Goal: Task Accomplishment & Management: Use online tool/utility

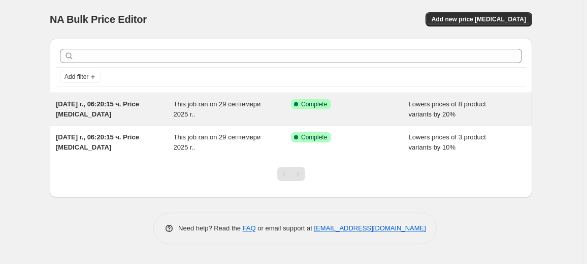
click at [239, 116] on div "This job ran on 29 септември 2025 г.." at bounding box center [233, 109] width 118 height 20
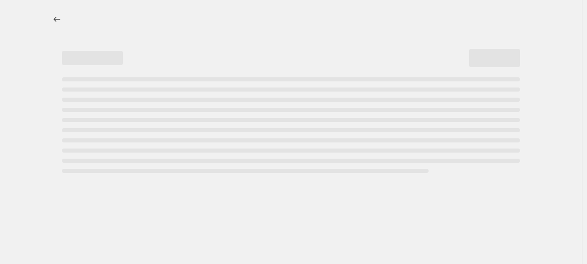
select select "percentage"
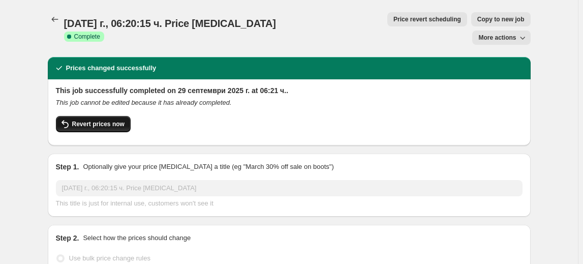
click at [96, 120] on span "Revert prices now" at bounding box center [98, 124] width 52 height 8
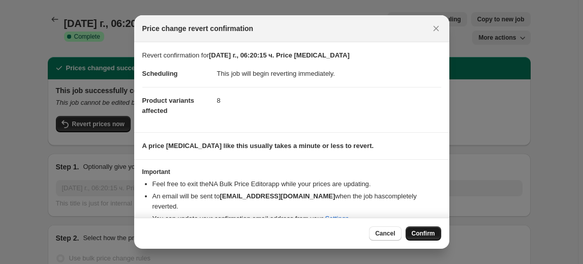
click at [430, 232] on span "Confirm" at bounding box center [423, 233] width 23 height 8
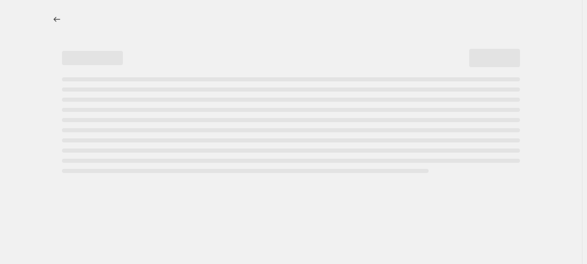
select select "percentage"
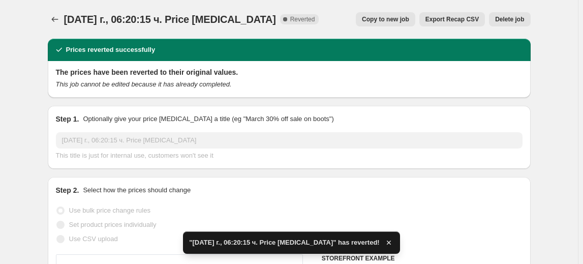
click at [513, 18] on span "Delete job" at bounding box center [509, 19] width 29 height 8
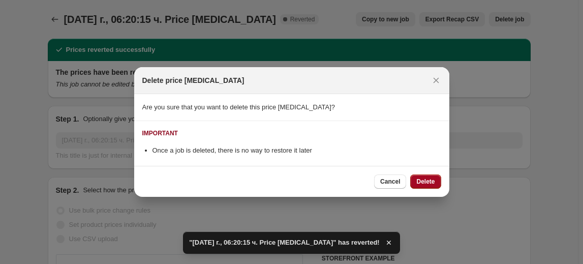
click at [429, 180] on span "Delete" at bounding box center [425, 181] width 18 height 8
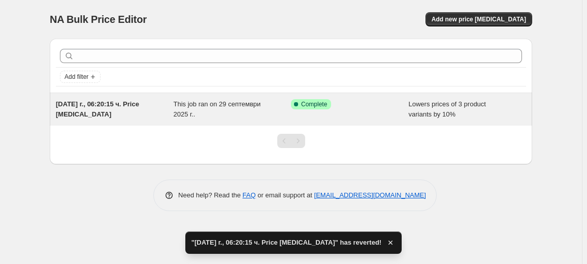
click at [262, 115] on div "This job ran on 29 септември 2025 г.." at bounding box center [233, 109] width 118 height 20
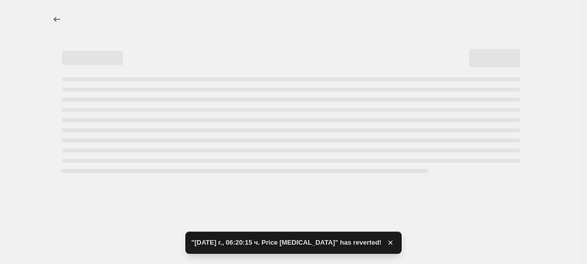
select select "percentage"
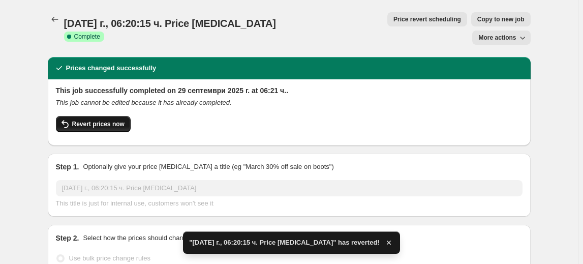
click at [95, 120] on span "Revert prices now" at bounding box center [98, 124] width 52 height 8
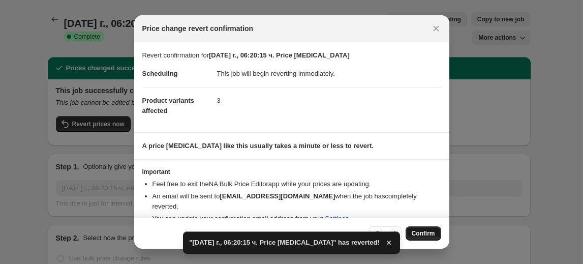
click at [427, 232] on span "Confirm" at bounding box center [423, 233] width 23 height 8
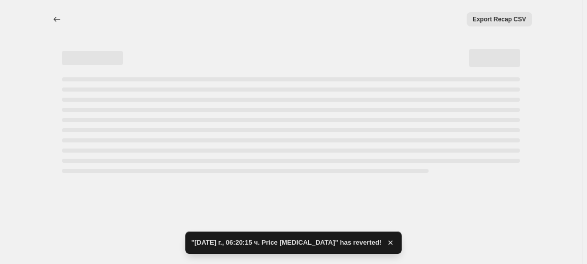
select select "percentage"
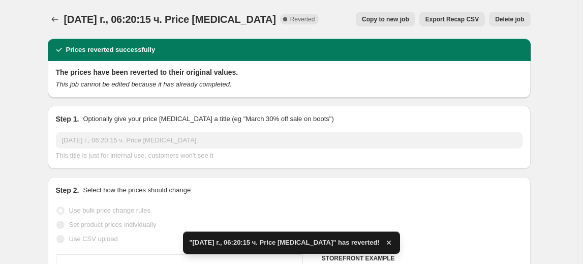
click at [510, 19] on span "Delete job" at bounding box center [509, 19] width 29 height 8
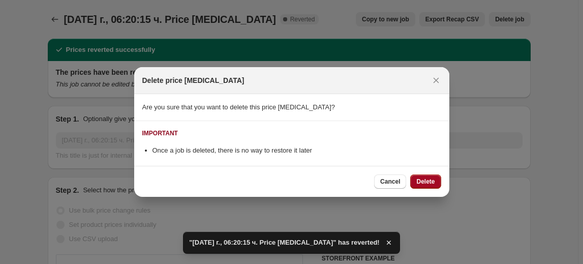
click at [432, 177] on button "Delete" at bounding box center [425, 181] width 30 height 14
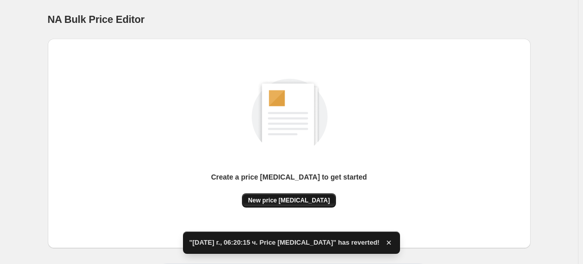
click at [307, 201] on span "New price change job" at bounding box center [289, 200] width 82 height 8
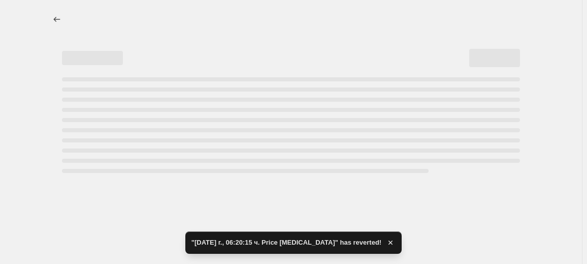
select select "percentage"
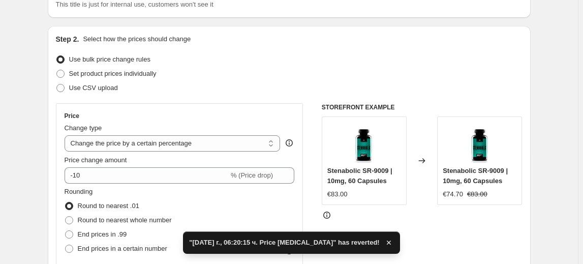
scroll to position [92, 0]
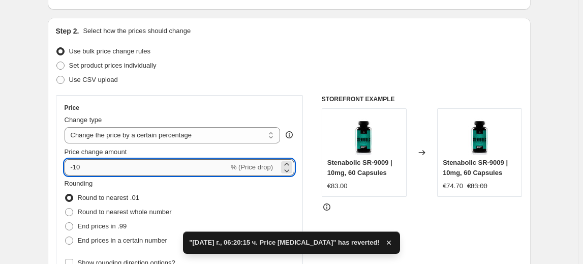
click at [80, 169] on input "-10" at bounding box center [147, 167] width 164 height 16
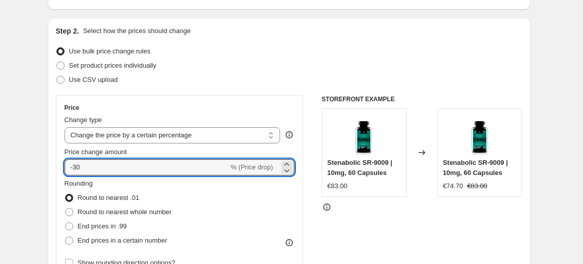
type input "-30"
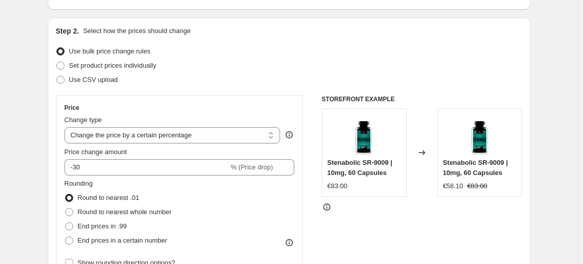
click at [111, 181] on fieldset "Rounding Round to nearest .01 Round to nearest whole number End prices in .99 E…" at bounding box center [118, 212] width 107 height 69
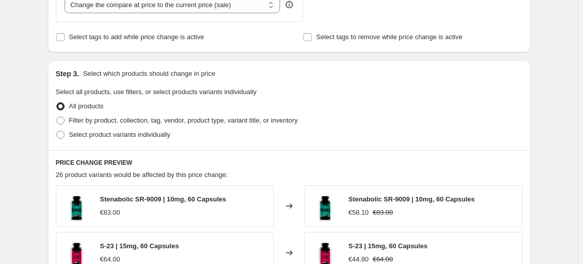
scroll to position [416, 0]
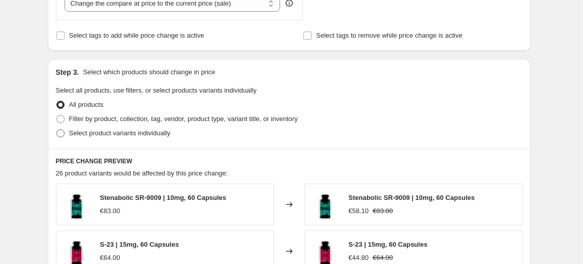
click at [115, 138] on label "Select product variants individually" at bounding box center [113, 133] width 114 height 14
click at [57, 130] on input "Select product variants individually" at bounding box center [56, 129] width 1 height 1
radio input "true"
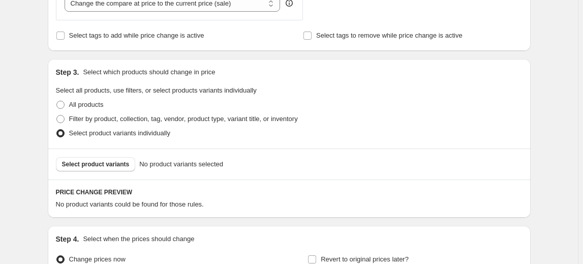
click at [96, 164] on span "Select product variants" at bounding box center [96, 164] width 68 height 8
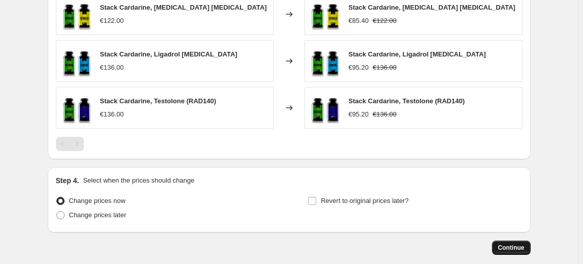
scroll to position [688, 0]
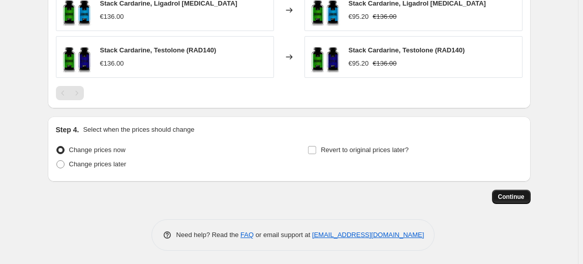
click at [514, 194] on span "Continue" at bounding box center [511, 197] width 26 height 8
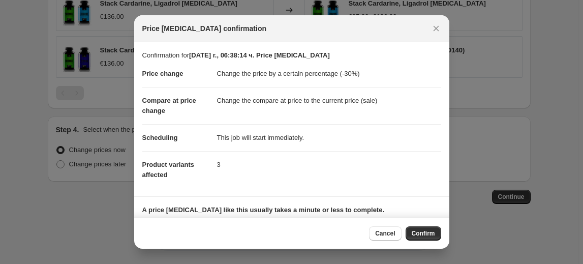
drag, startPoint x: 435, startPoint y: 233, endPoint x: 429, endPoint y: 233, distance: 5.6
click at [431, 231] on span "Confirm" at bounding box center [423, 233] width 23 height 8
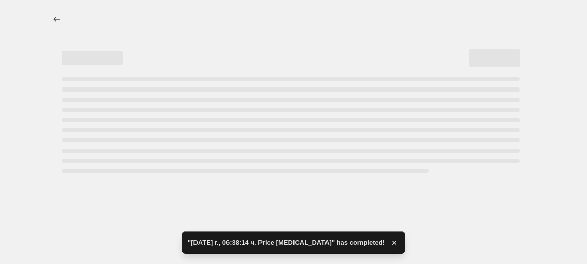
select select "percentage"
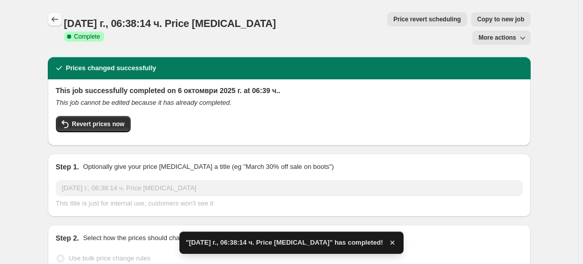
click at [50, 20] on button "Price change jobs" at bounding box center [55, 19] width 14 height 14
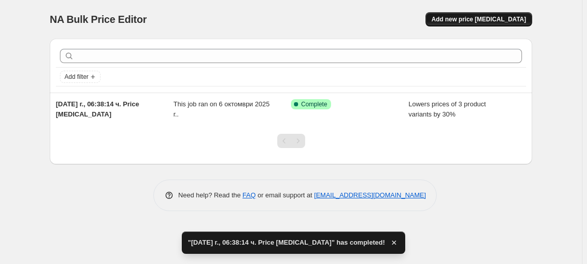
click at [475, 21] on span "Add new price change job" at bounding box center [479, 19] width 95 height 8
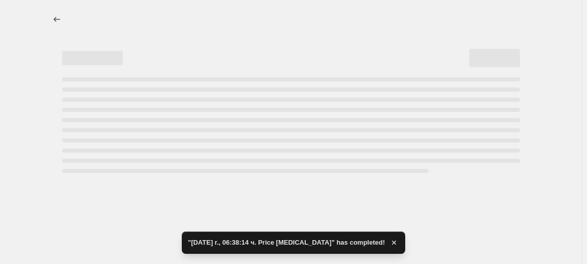
select select "percentage"
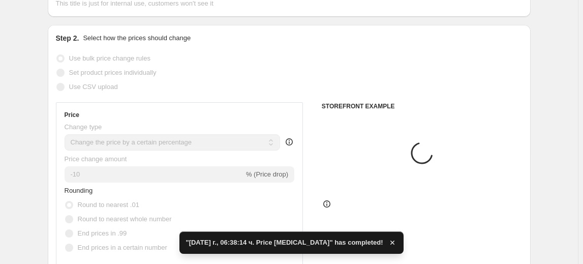
scroll to position [92, 0]
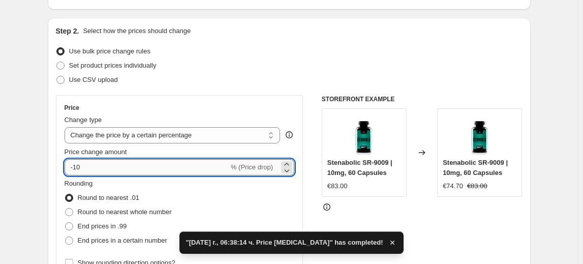
click at [84, 162] on input "-10" at bounding box center [147, 167] width 164 height 16
click at [78, 166] on input "-10" at bounding box center [147, 167] width 164 height 16
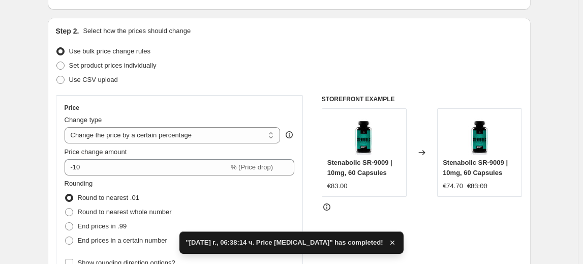
drag, startPoint x: 117, startPoint y: 183, endPoint x: 123, endPoint y: 183, distance: 6.6
click at [123, 183] on fieldset "Rounding Round to nearest .01 Round to nearest whole number End prices in .99 E…" at bounding box center [118, 212] width 107 height 69
click at [139, 182] on fieldset "Rounding Round to nearest .01 Round to nearest whole number End prices in .99 E…" at bounding box center [118, 212] width 107 height 69
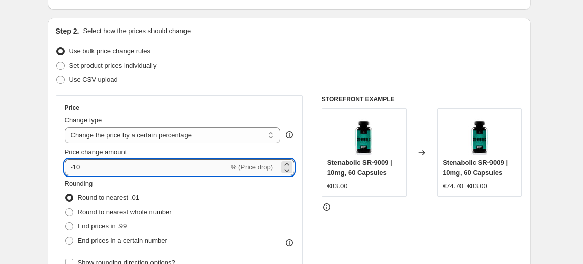
click at [80, 167] on input "-10" at bounding box center [147, 167] width 164 height 16
type input "-40"
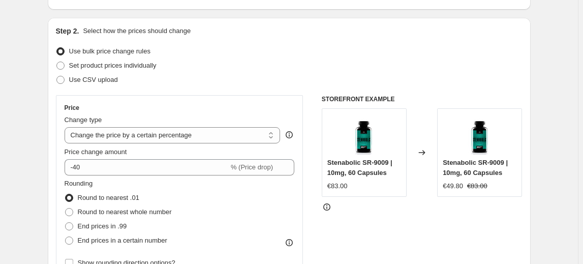
click at [117, 183] on fieldset "Rounding Round to nearest .01 Round to nearest whole number End prices in .99 E…" at bounding box center [118, 212] width 107 height 69
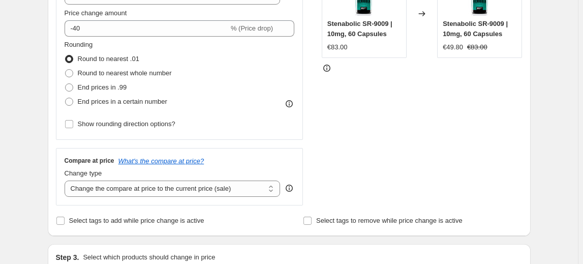
scroll to position [323, 0]
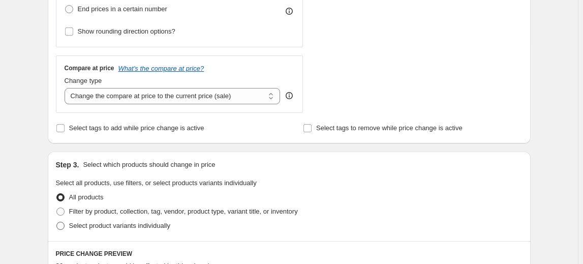
click at [124, 228] on span "Select product variants individually" at bounding box center [119, 226] width 101 height 8
click at [57, 222] on input "Select product variants individually" at bounding box center [56, 222] width 1 height 1
radio input "true"
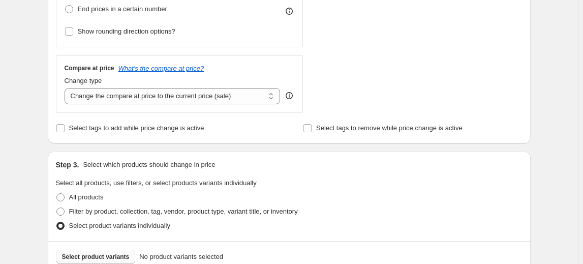
click at [96, 255] on span "Select product variants" at bounding box center [96, 257] width 68 height 8
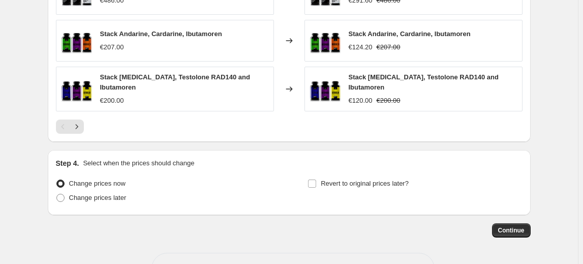
scroll to position [734, 0]
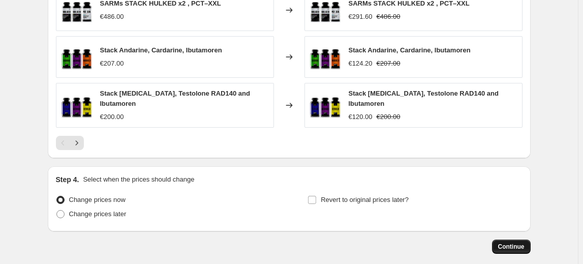
click at [509, 242] on span "Continue" at bounding box center [511, 246] width 26 height 8
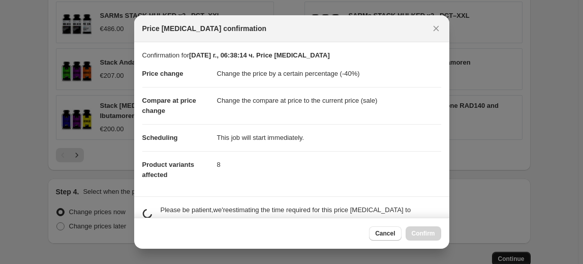
scroll to position [0, 0]
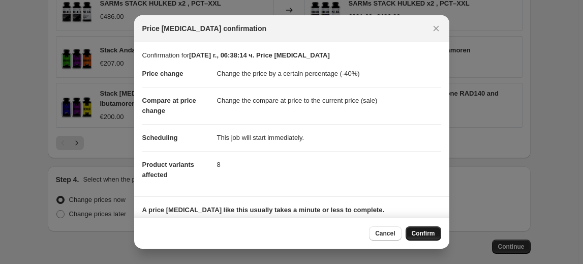
click at [431, 227] on button "Confirm" at bounding box center [424, 233] width 36 height 14
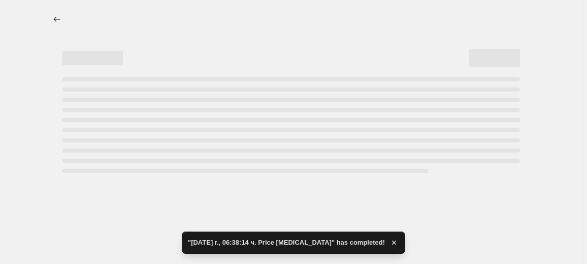
select select "percentage"
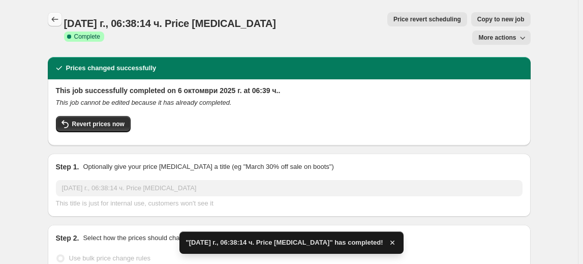
click at [58, 13] on button "Price change jobs" at bounding box center [55, 19] width 14 height 14
